Goal: Task Accomplishment & Management: Manage account settings

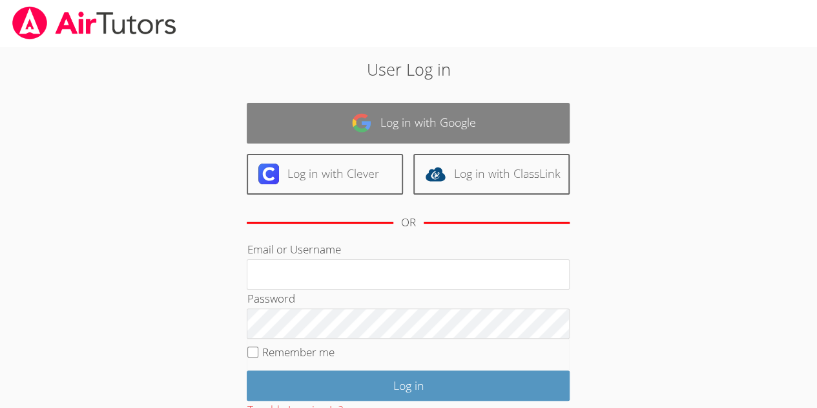
click at [339, 113] on link "Log in with Google" at bounding box center [408, 123] width 323 height 41
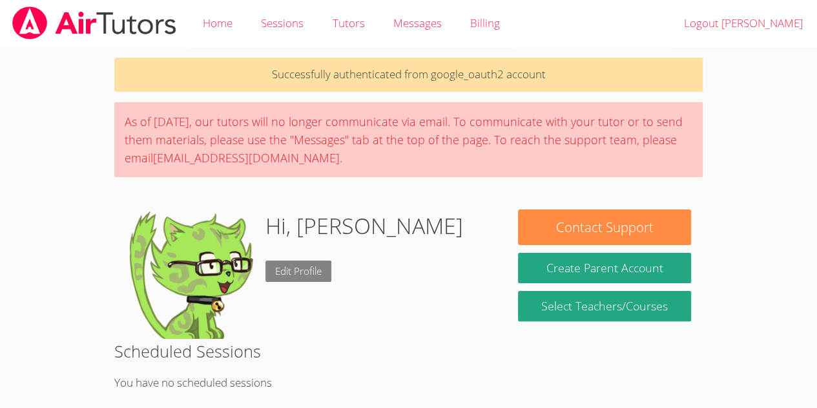
click at [278, 264] on link "Edit Profile" at bounding box center [299, 270] width 66 height 21
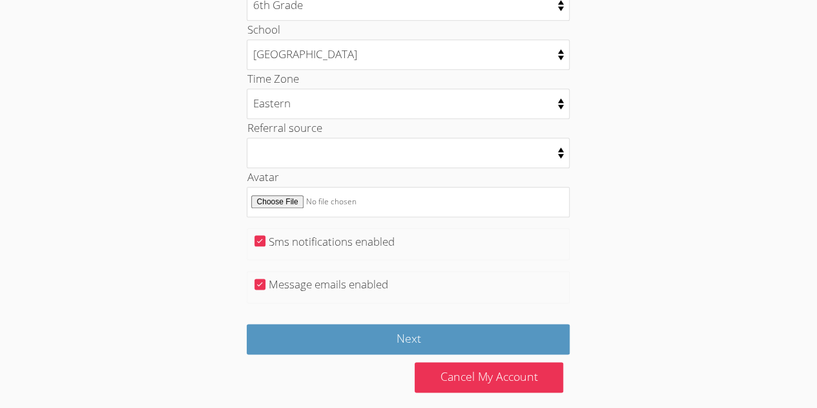
scroll to position [674, 0]
